Goal: Contribute content: Add original content to the website for others to see

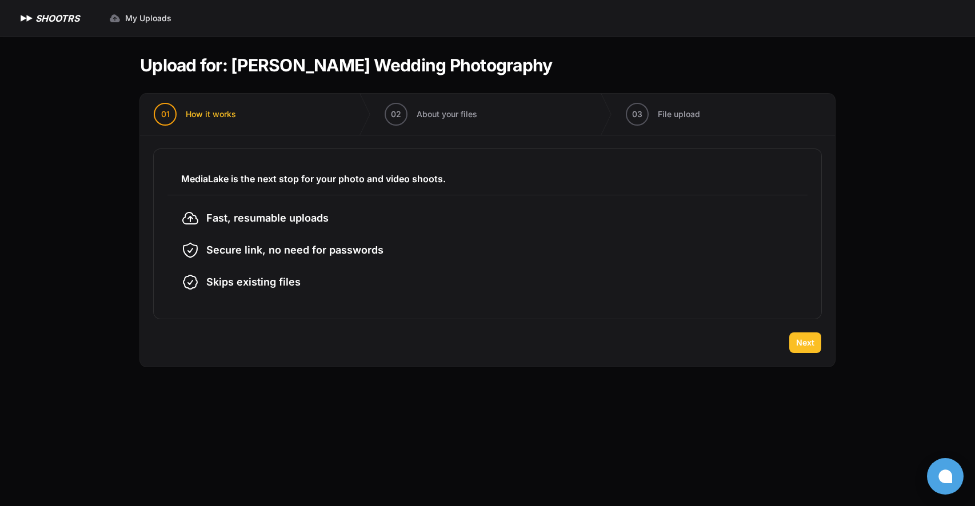
click at [807, 341] on span "Next" at bounding box center [805, 342] width 18 height 11
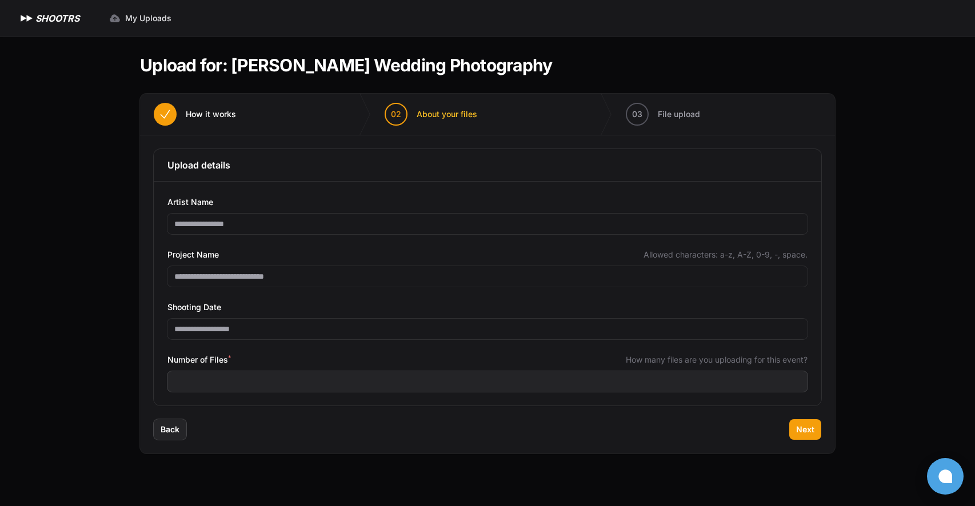
click at [249, 362] on div "Number of Files * How many files are you uploading for this event?" at bounding box center [487, 360] width 640 height 14
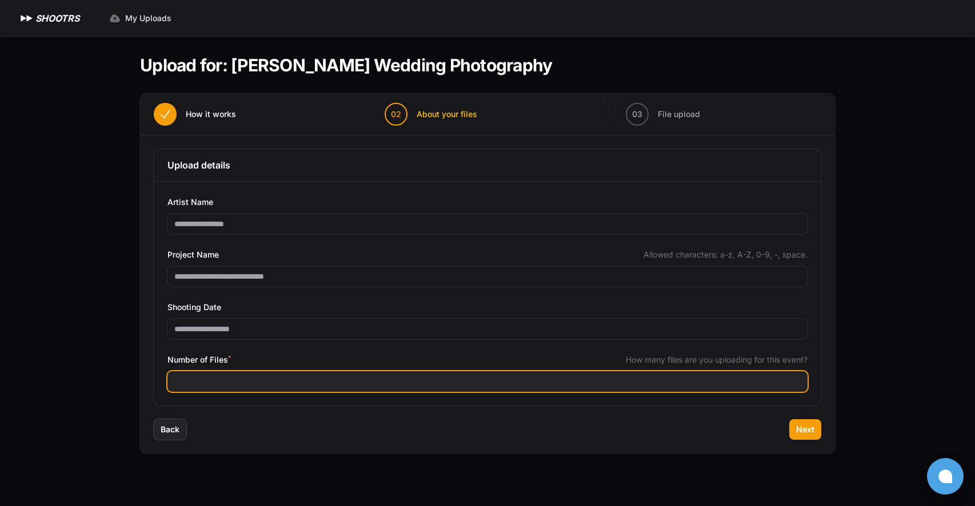
click at [235, 380] on input "Number of Files *" at bounding box center [487, 381] width 640 height 21
type input "****"
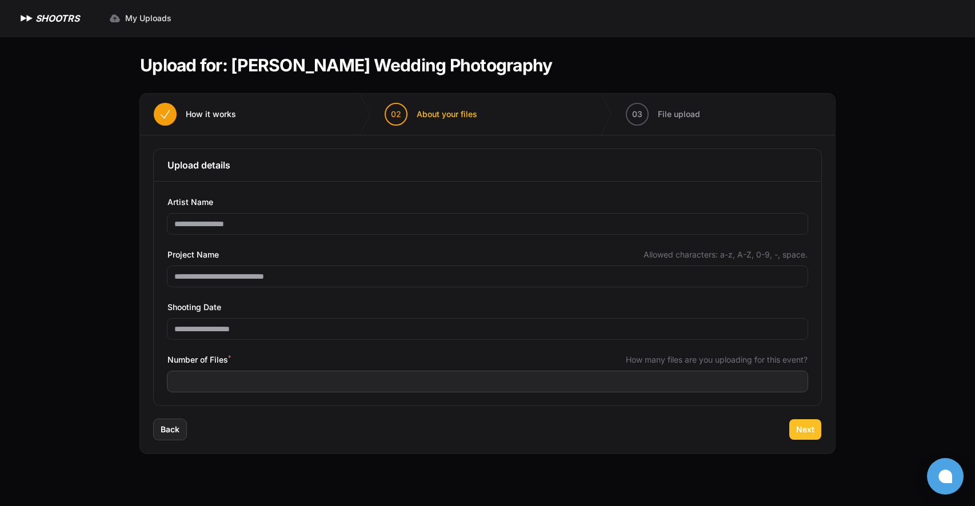
click at [808, 430] on span "Next" at bounding box center [805, 429] width 18 height 11
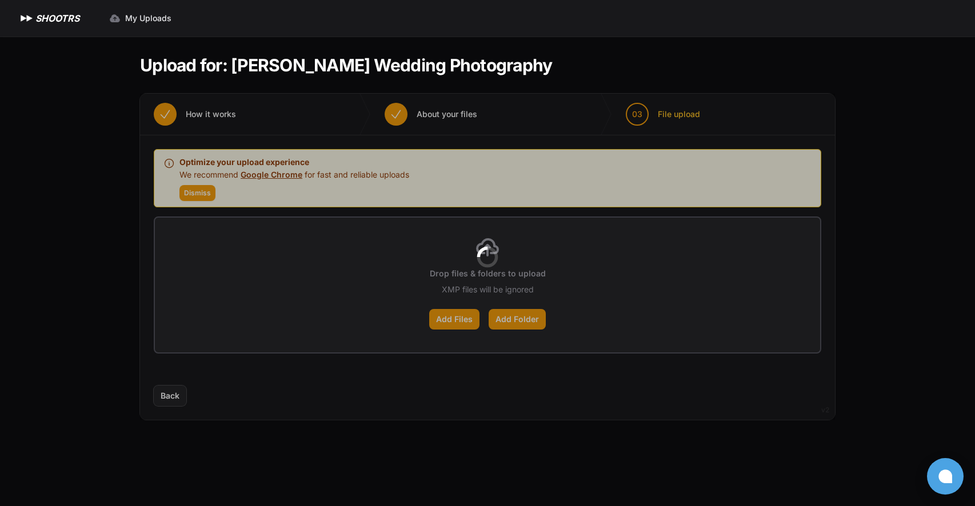
click at [463, 322] on div at bounding box center [487, 257] width 695 height 326
click at [468, 314] on div at bounding box center [487, 257] width 695 height 326
click at [203, 194] on div at bounding box center [487, 257] width 695 height 326
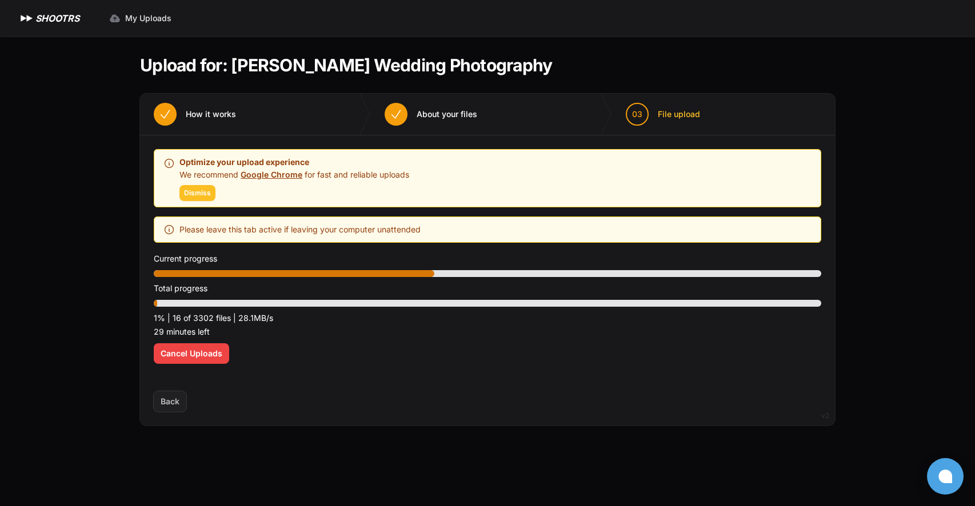
click at [191, 190] on span "Dismiss" at bounding box center [197, 193] width 27 height 9
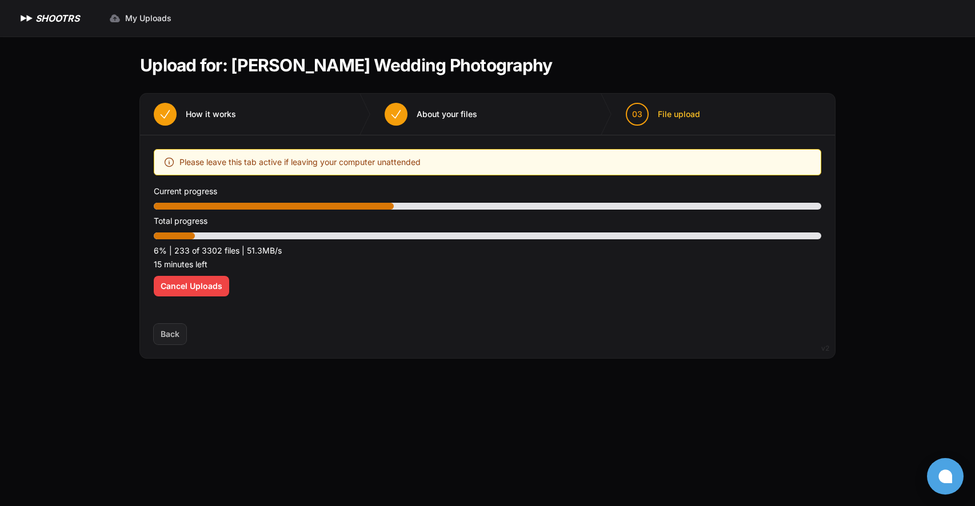
click at [757, 86] on section "Upload for: [PERSON_NAME] Wedding Photography 01 How it works" at bounding box center [487, 207] width 695 height 340
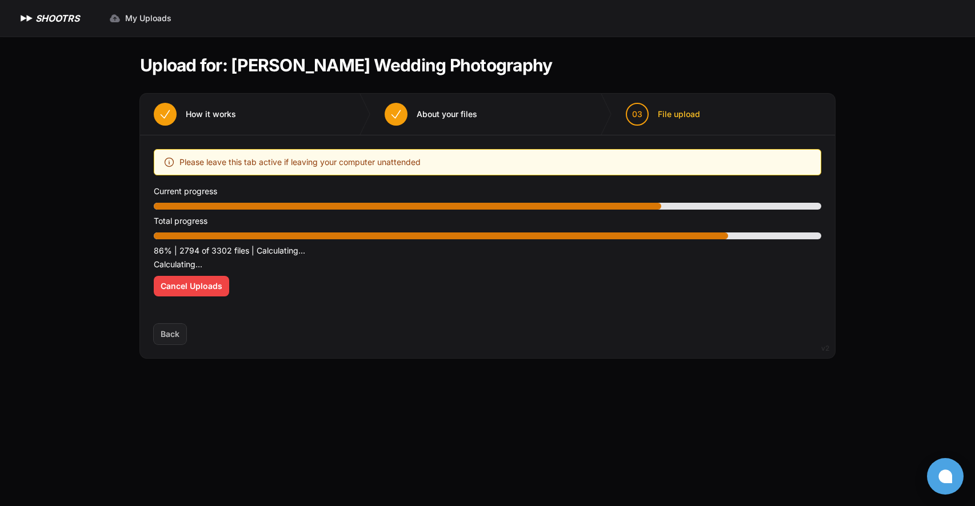
drag, startPoint x: 771, startPoint y: 9, endPoint x: 611, endPoint y: 58, distance: 167.2
click at [611, 58] on header "Upload for: [PERSON_NAME] Wedding Photography" at bounding box center [487, 65] width 695 height 21
click at [447, 115] on span "About your files" at bounding box center [446, 114] width 61 height 11
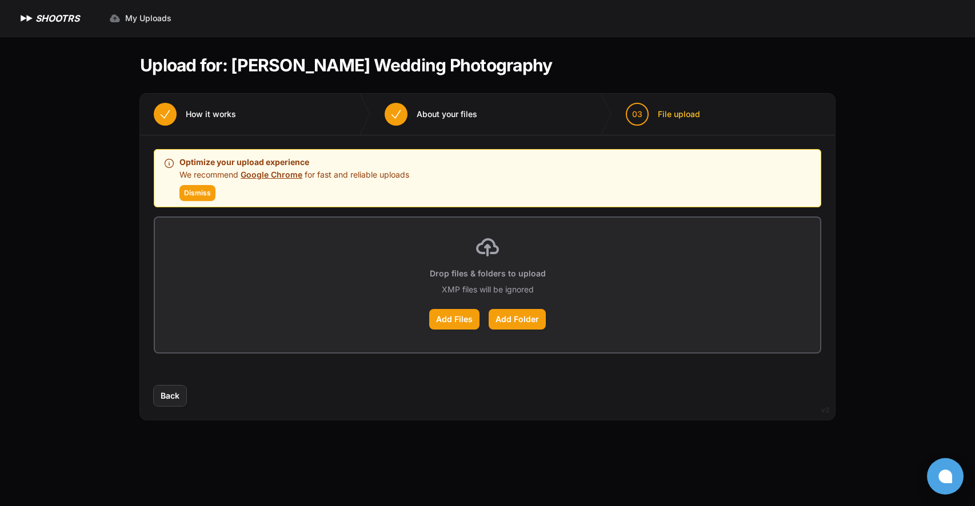
click at [452, 110] on span "About your files" at bounding box center [446, 114] width 61 height 11
click at [227, 105] on button "01 How it works" at bounding box center [195, 114] width 110 height 41
click at [458, 319] on label "Add Files" at bounding box center [454, 319] width 50 height 21
click at [0, 0] on input "Add Files" at bounding box center [0, 0] width 0 height 0
click at [459, 322] on label "Add Files" at bounding box center [454, 319] width 50 height 21
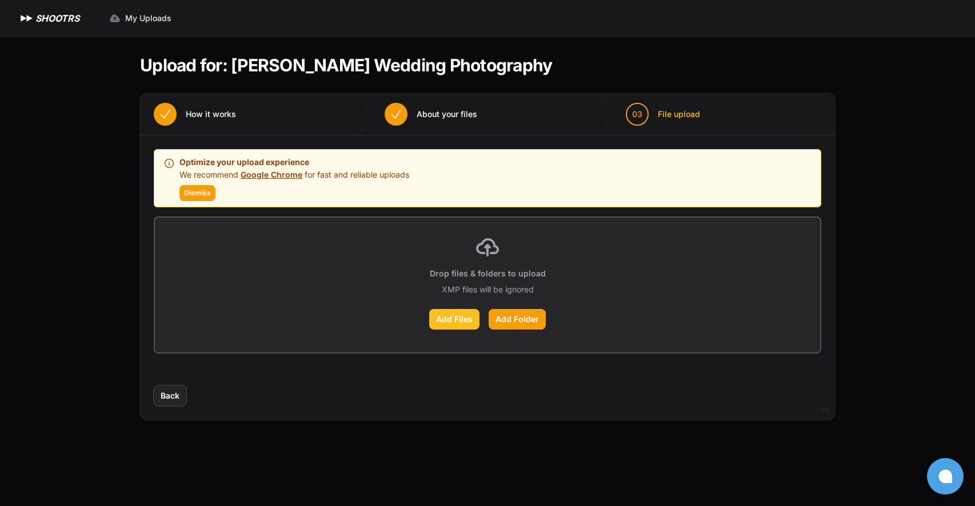
click at [0, 0] on input "Add Files" at bounding box center [0, 0] width 0 height 0
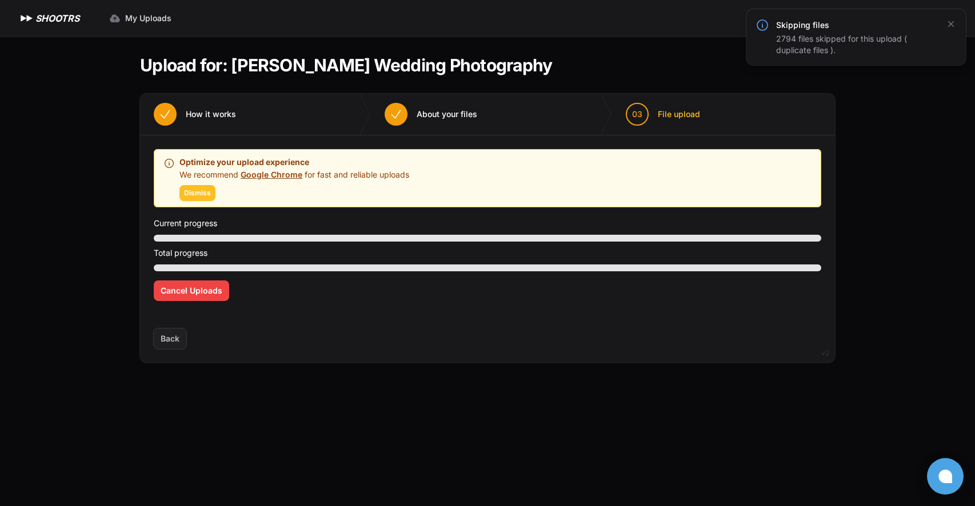
click at [205, 191] on span "Dismiss" at bounding box center [197, 193] width 27 height 9
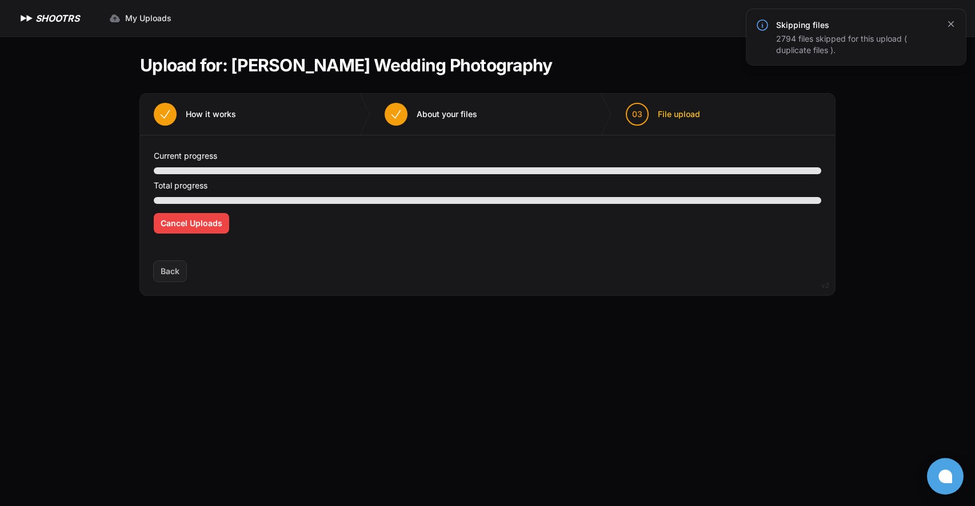
click at [947, 24] on icon "button" at bounding box center [950, 23] width 11 height 11
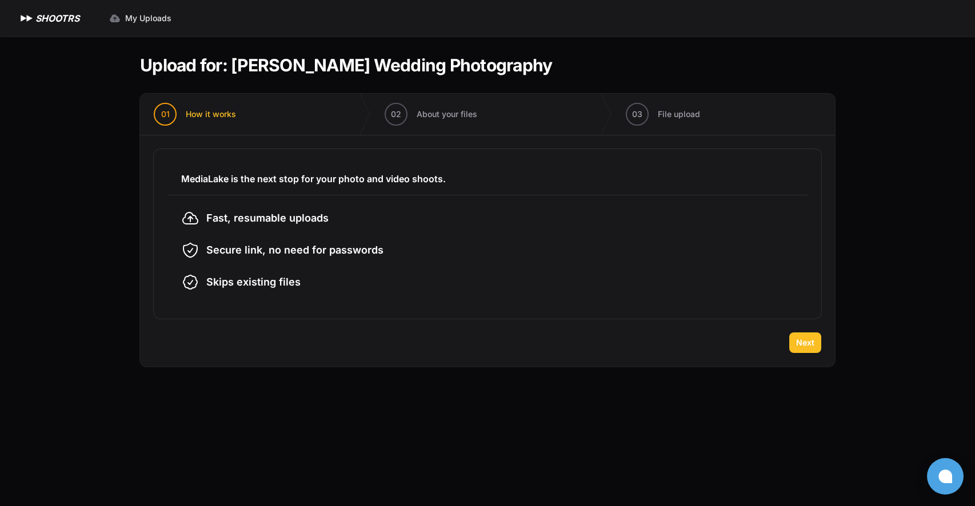
click at [802, 350] on button "Next" at bounding box center [805, 342] width 32 height 21
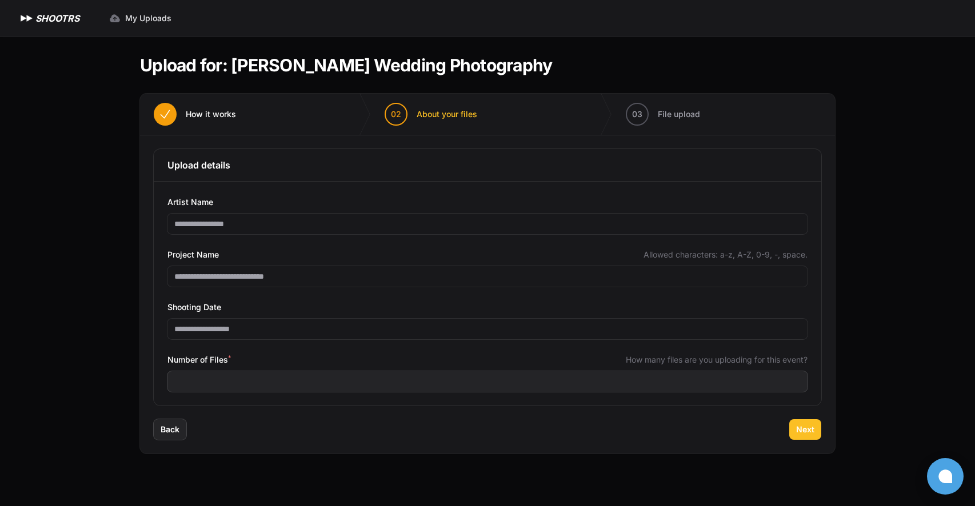
click at [803, 430] on span "Next" at bounding box center [805, 429] width 18 height 11
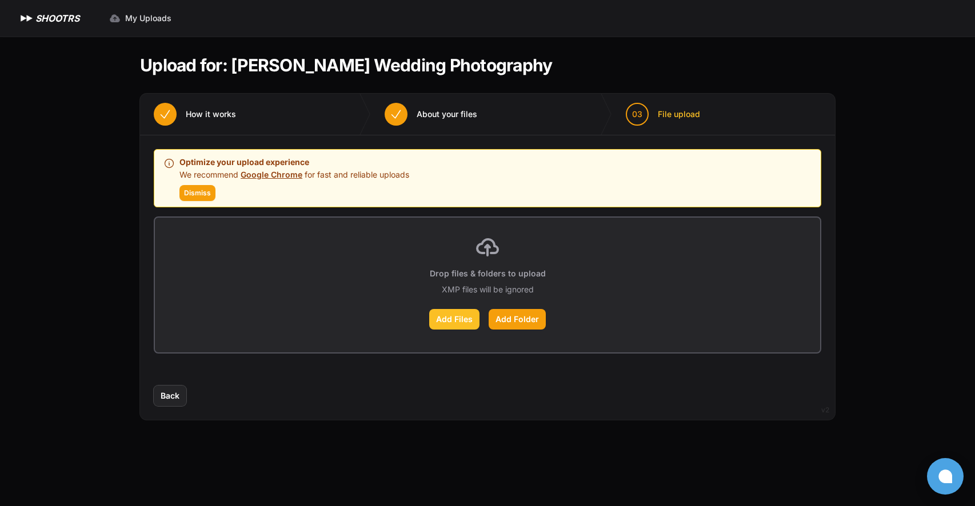
click at [456, 318] on label "Add Files" at bounding box center [454, 319] width 50 height 21
click at [0, 0] on input "Add Files" at bounding box center [0, 0] width 0 height 0
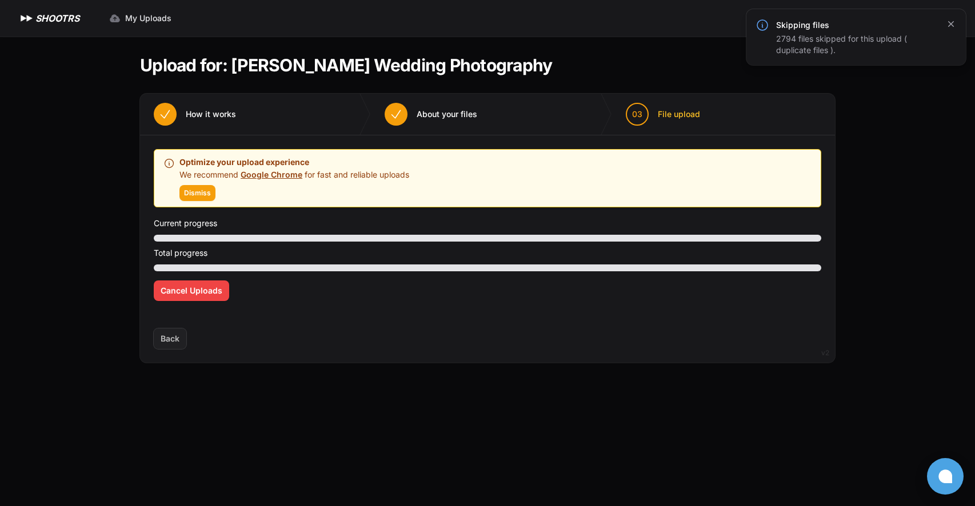
click at [950, 23] on icon "button" at bounding box center [951, 24] width 6 height 6
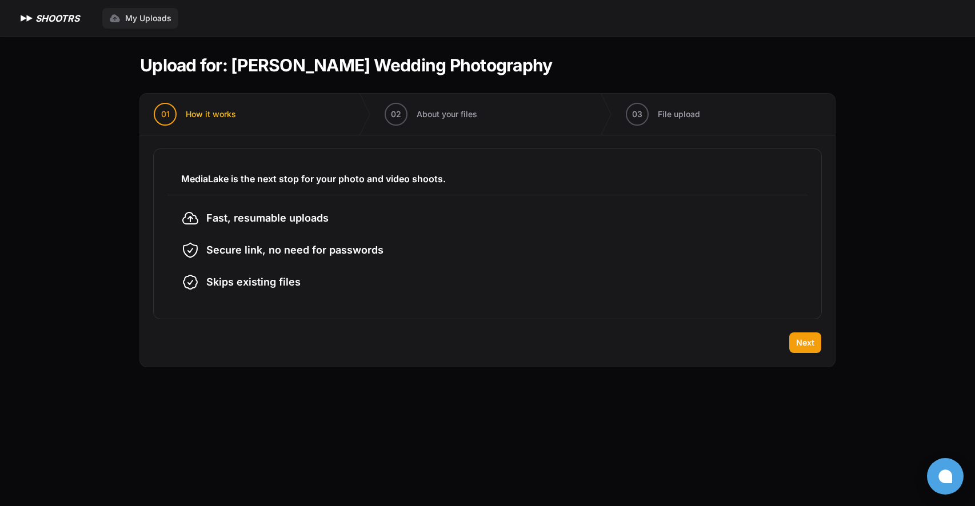
click at [143, 15] on span "My Uploads" at bounding box center [148, 18] width 46 height 11
